Goal: Transaction & Acquisition: Book appointment/travel/reservation

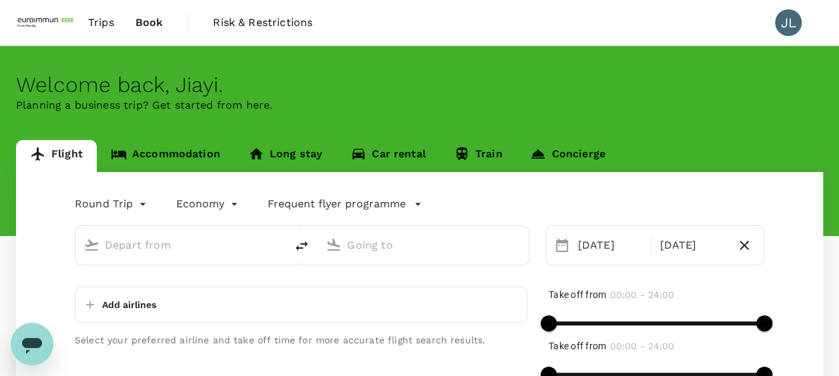
scroll to position [67, 0]
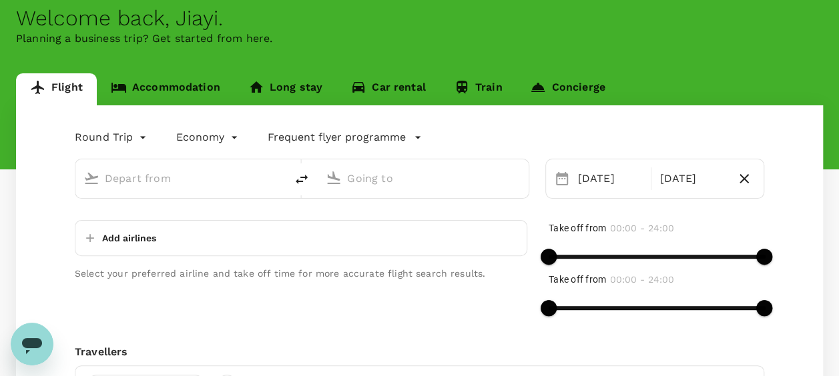
click at [144, 139] on body "Trips Book Risk & Restrictions JL Welcome back , Jiayi . Planning a business tr…" at bounding box center [419, 265] width 839 height 665
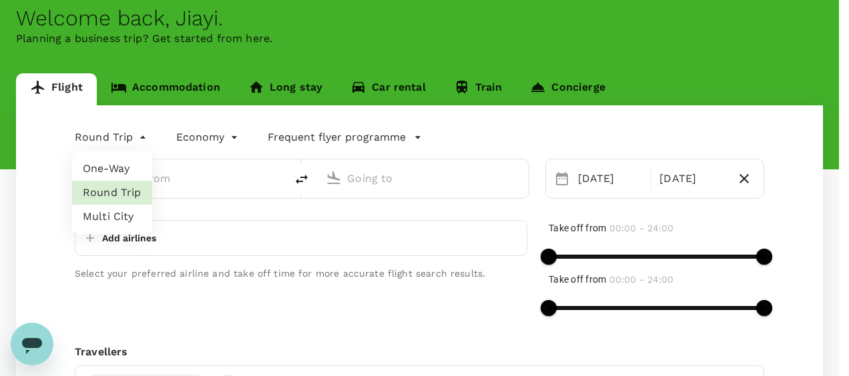
type input "oneway"
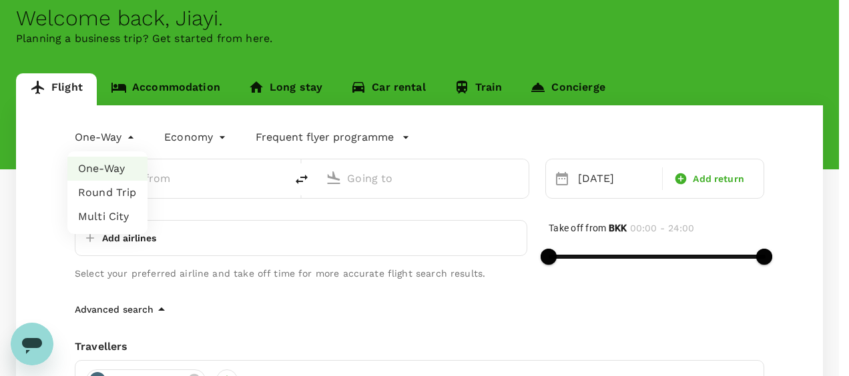
type input "Suvarnabhumi Intl (BKK)"
type input "Singapore Changi (SIN)"
click at [124, 172] on li "One-Way" at bounding box center [107, 169] width 80 height 24
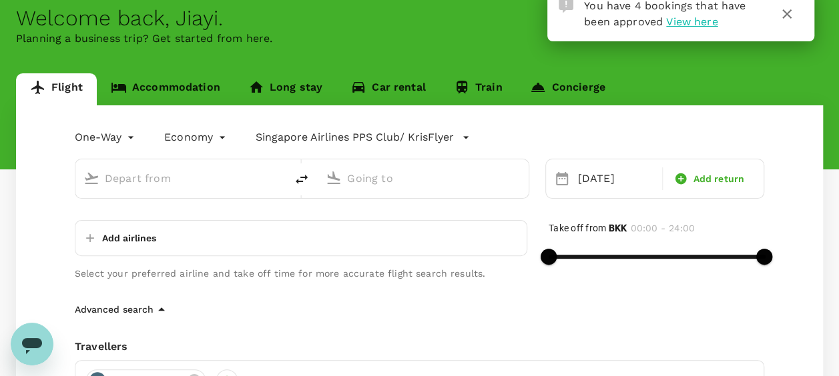
type input "Suvarnabhumi Intl (BKK)"
type input "Singapore Changi (SIN)"
click at [630, 185] on div "[DATE]" at bounding box center [615, 178] width 87 height 27
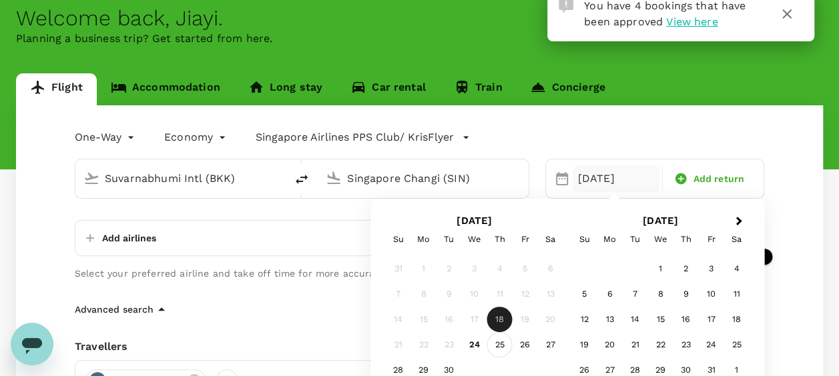
click at [498, 342] on div "25" at bounding box center [499, 344] width 25 height 25
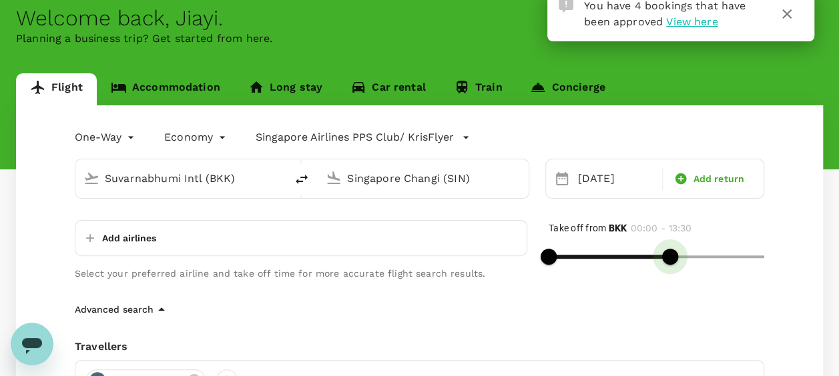
type input "870"
drag, startPoint x: 744, startPoint y: 266, endPoint x: 678, endPoint y: 264, distance: 66.1
click at [678, 264] on span at bounding box center [679, 257] width 16 height 16
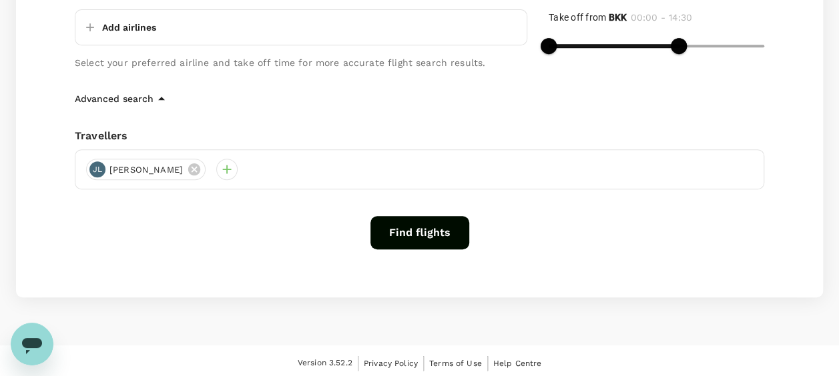
scroll to position [282, 0]
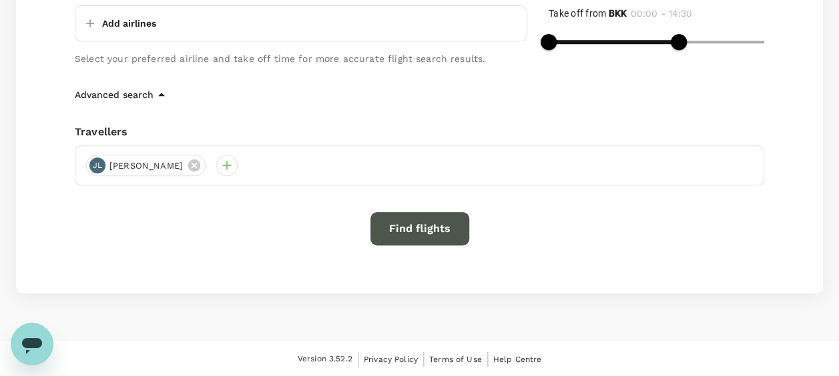
click at [430, 237] on button "Find flights" at bounding box center [419, 228] width 99 height 33
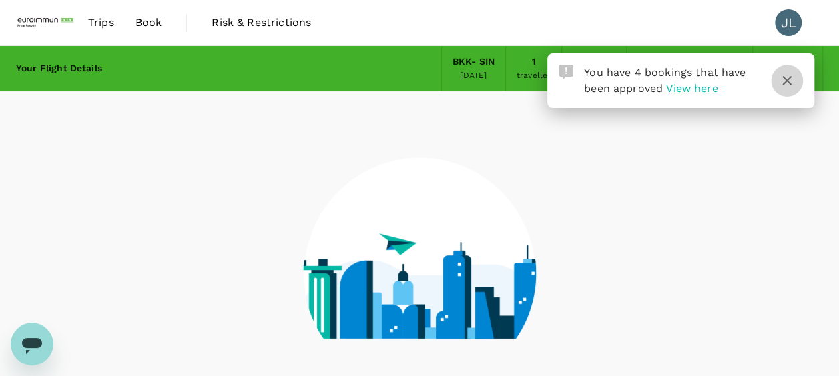
click at [795, 81] on button "button" at bounding box center [787, 81] width 32 height 32
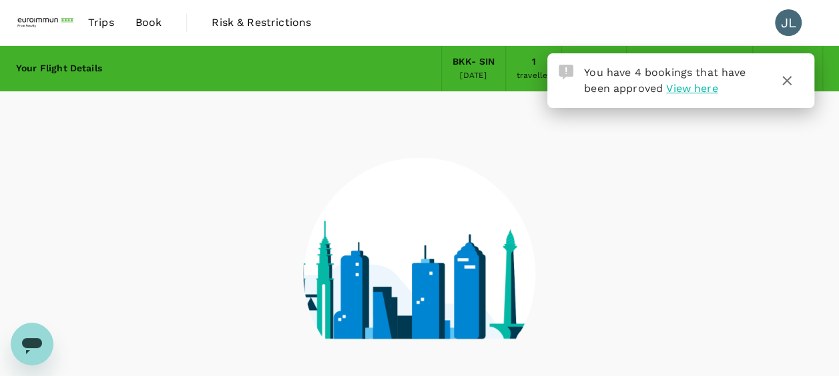
click at [783, 81] on icon "button" at bounding box center [787, 81] width 16 height 16
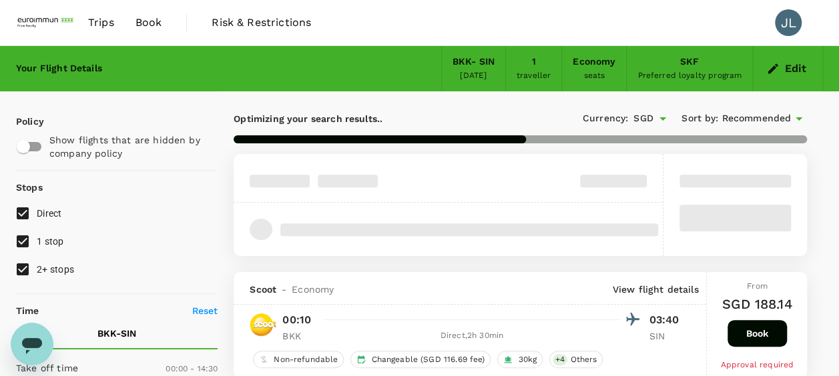
scroll to position [67, 0]
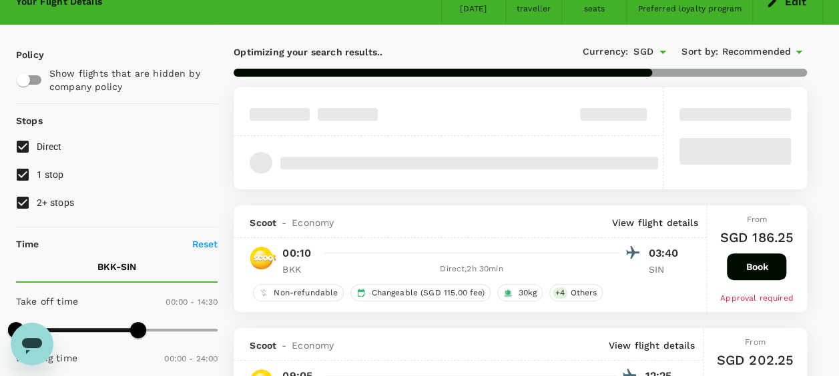
click at [25, 199] on input "2+ stops" at bounding box center [23, 203] width 28 height 28
checkbox input "false"
click at [24, 176] on input "1 stop" at bounding box center [23, 175] width 28 height 28
checkbox input "false"
type input "SGD"
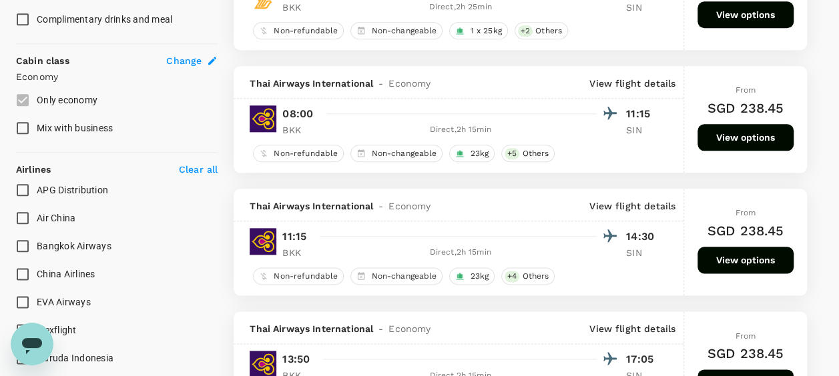
scroll to position [801, 0]
